Goal: Transaction & Acquisition: Purchase product/service

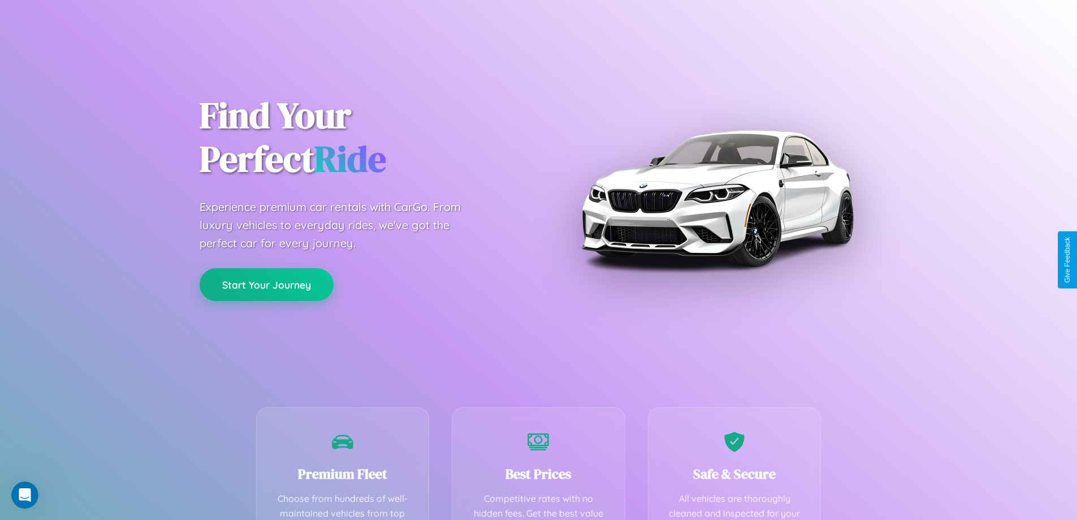
click at [266, 284] on button "Start Your Journey" at bounding box center [267, 284] width 134 height 33
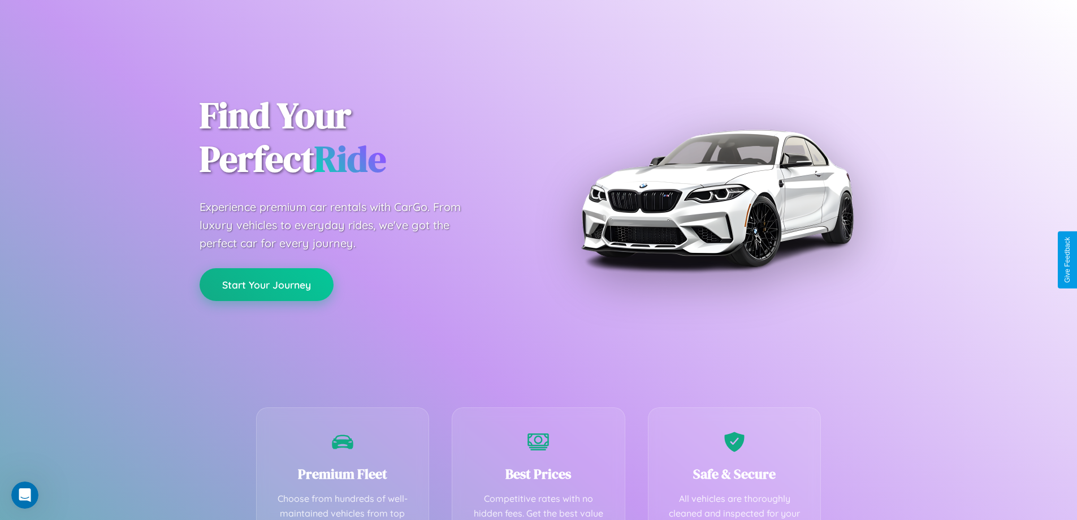
click at [266, 284] on button "Start Your Journey" at bounding box center [267, 284] width 134 height 33
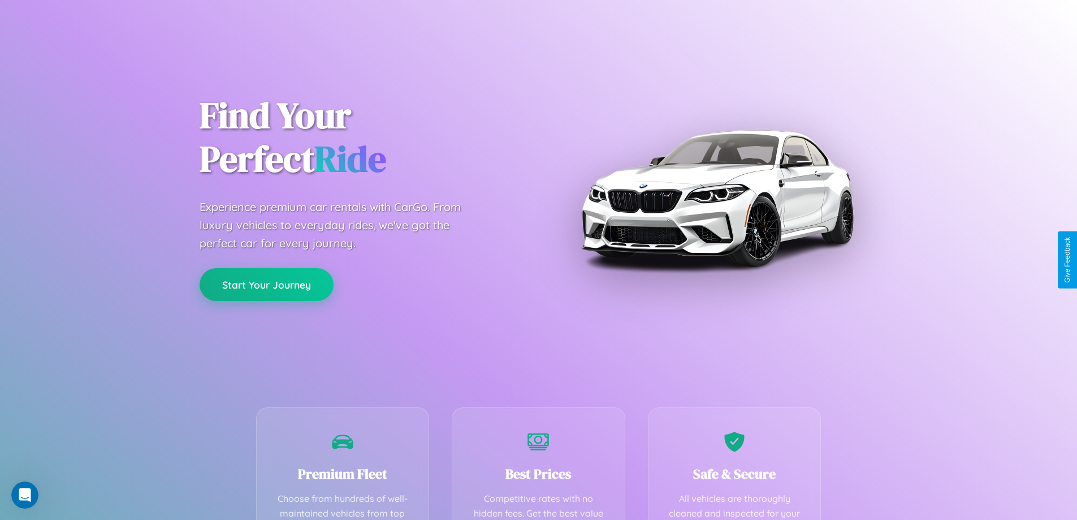
click at [266, 284] on button "Start Your Journey" at bounding box center [267, 284] width 134 height 33
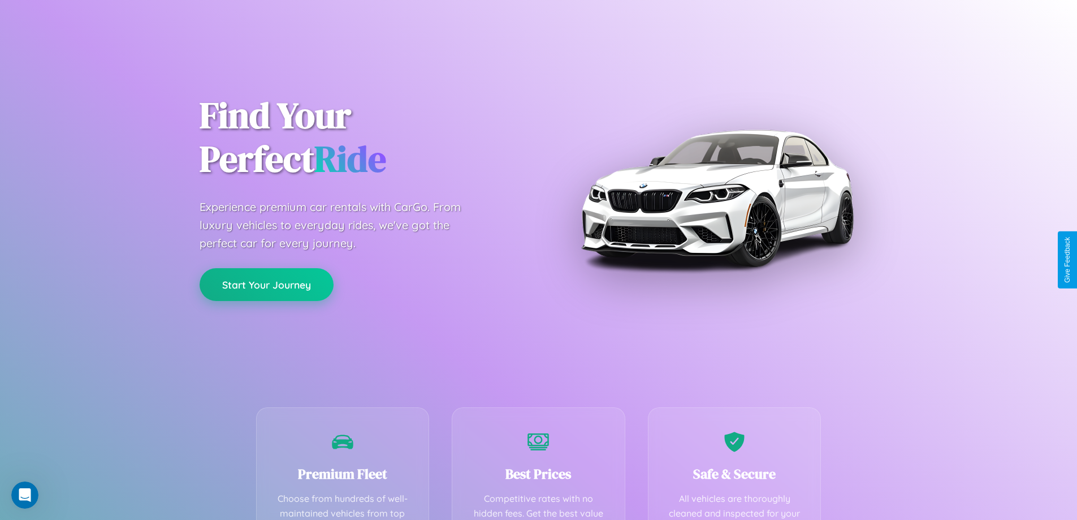
click at [266, 284] on button "Start Your Journey" at bounding box center [267, 284] width 134 height 33
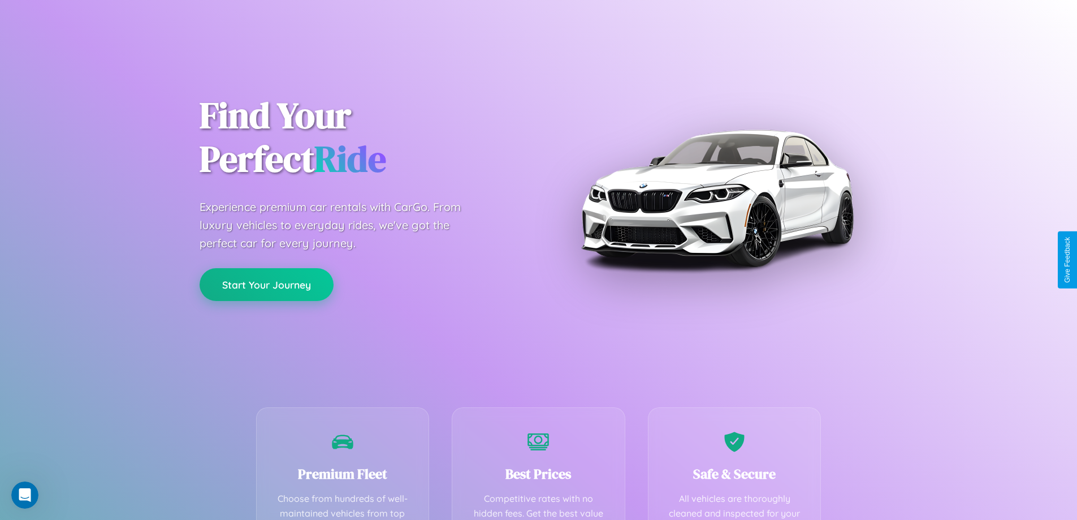
click at [266, 284] on button "Start Your Journey" at bounding box center [267, 284] width 134 height 33
